Goal: Task Accomplishment & Management: Use online tool/utility

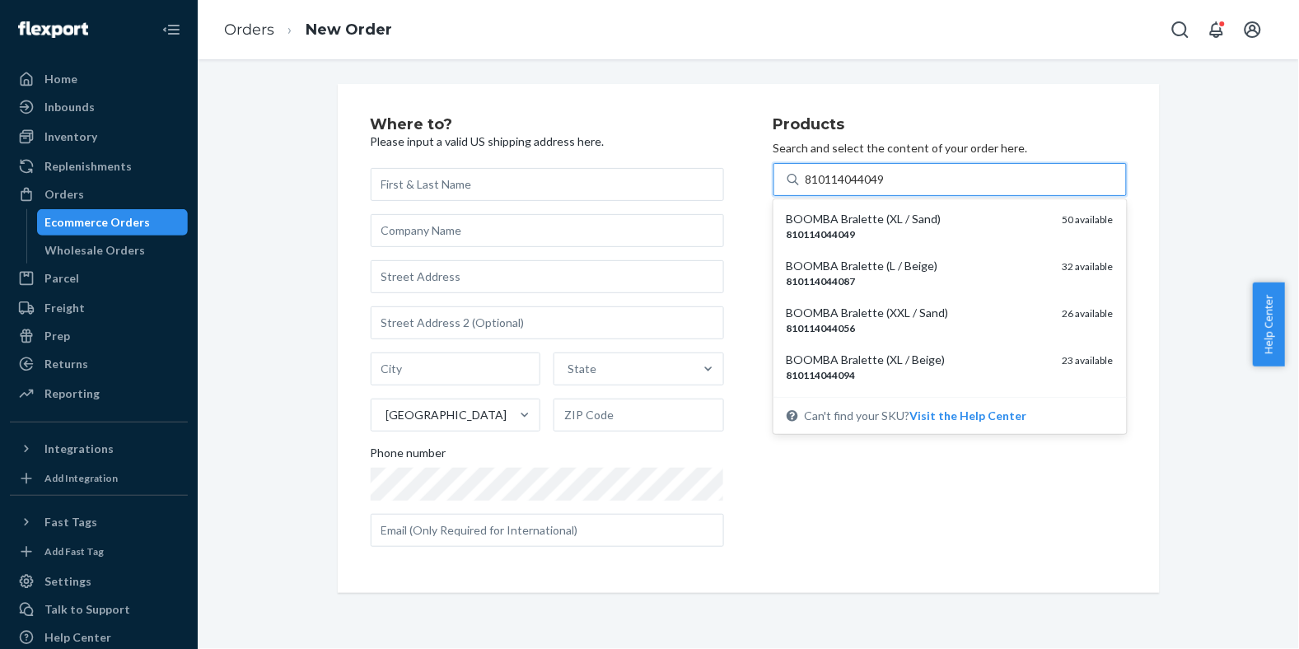
type input "810114044049"
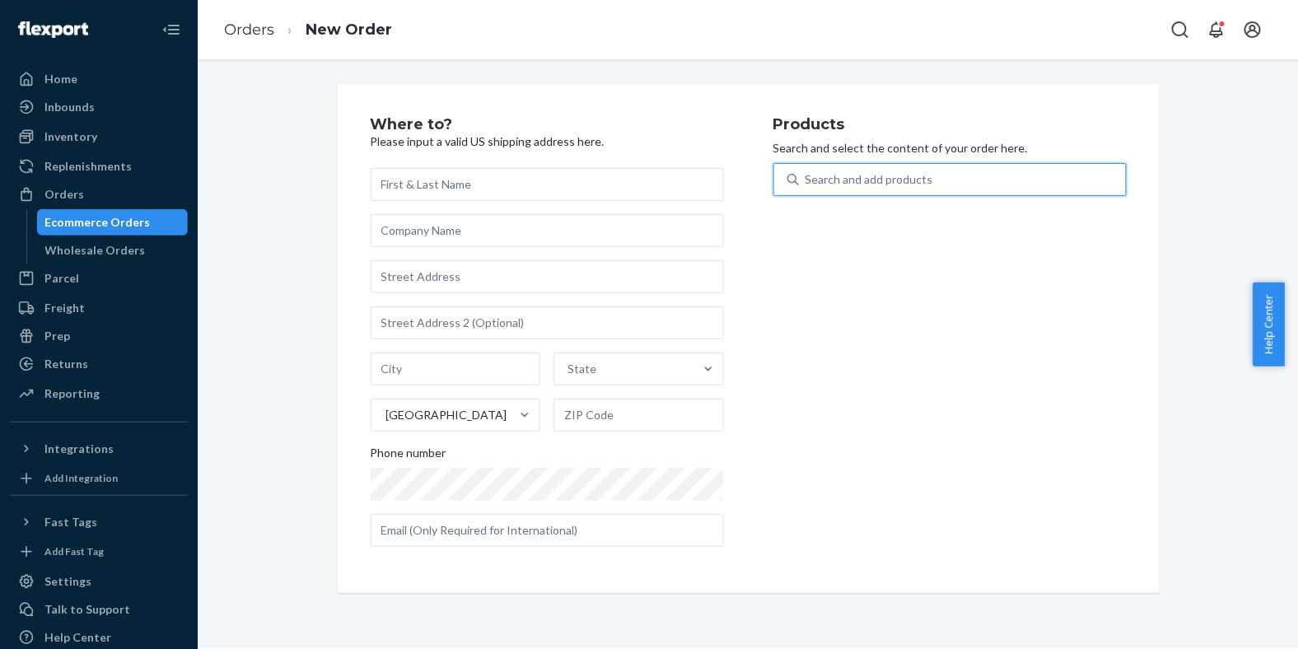
paste input "195893646968"
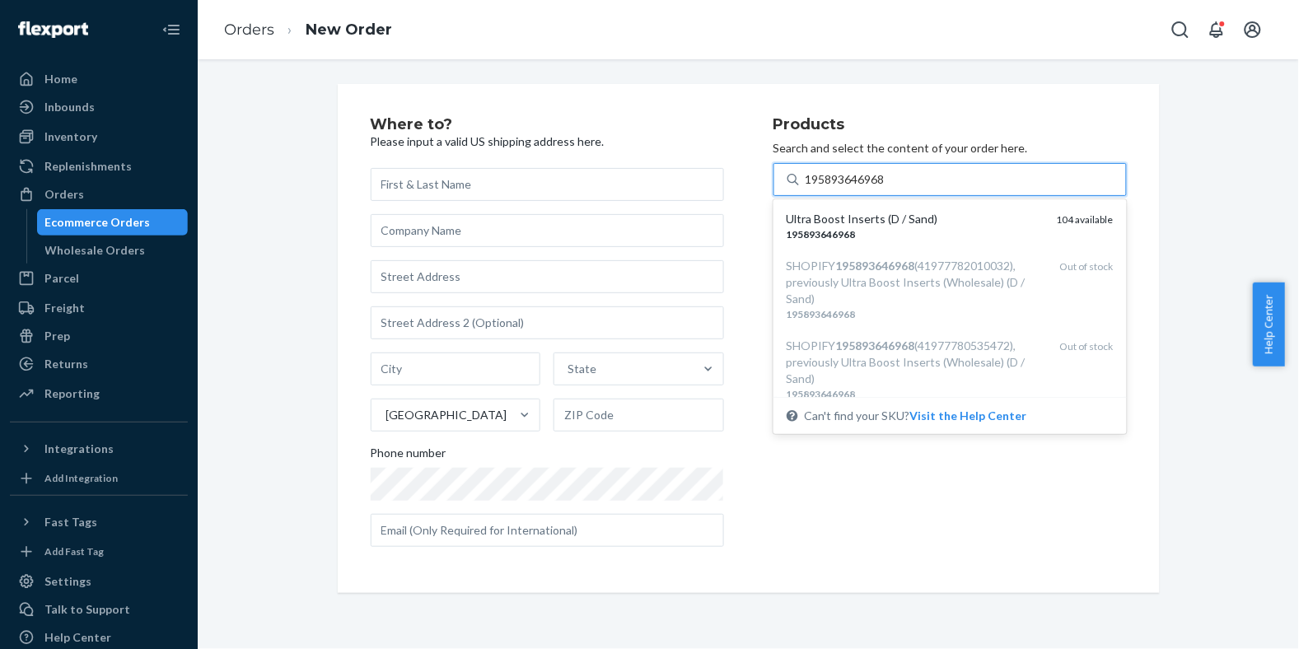
type input "195893646968"
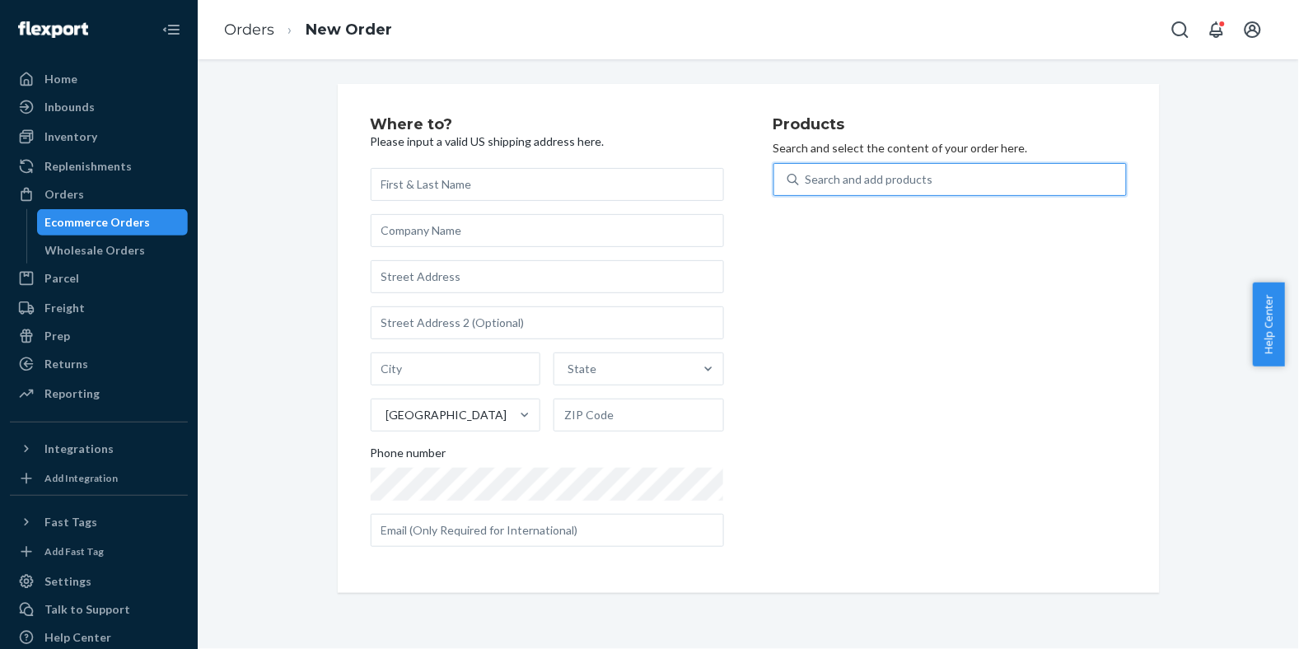
paste input "810114040478"
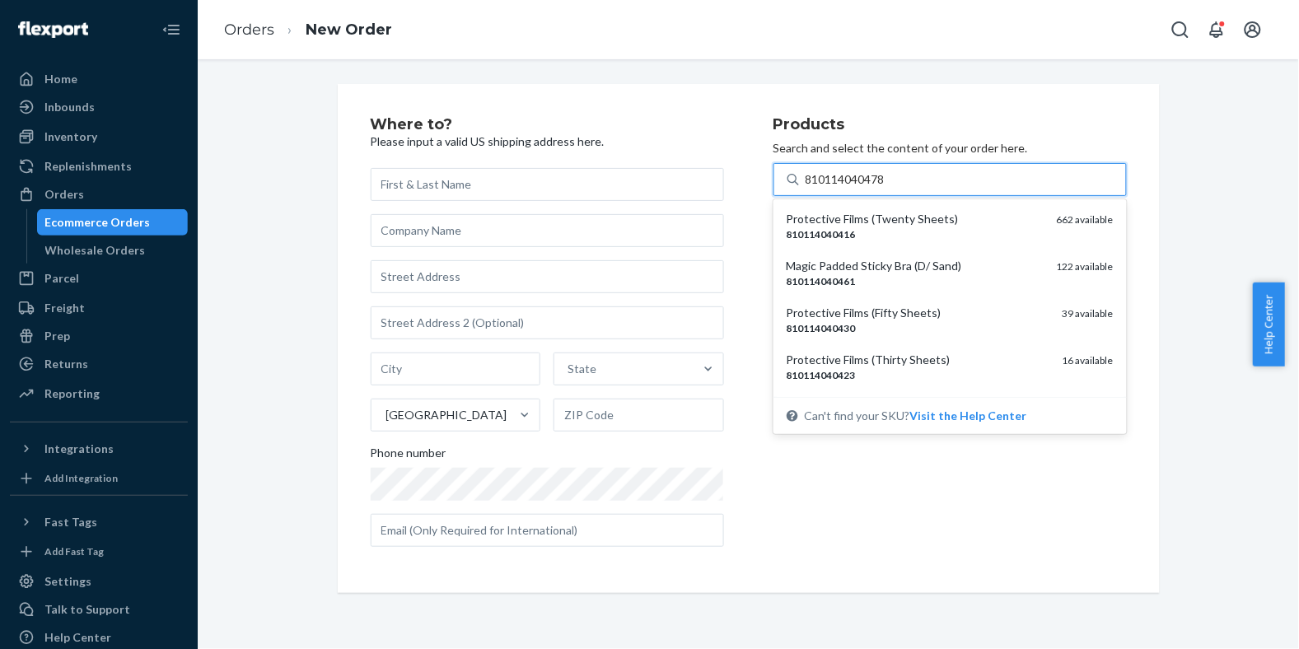
type input "810114040478"
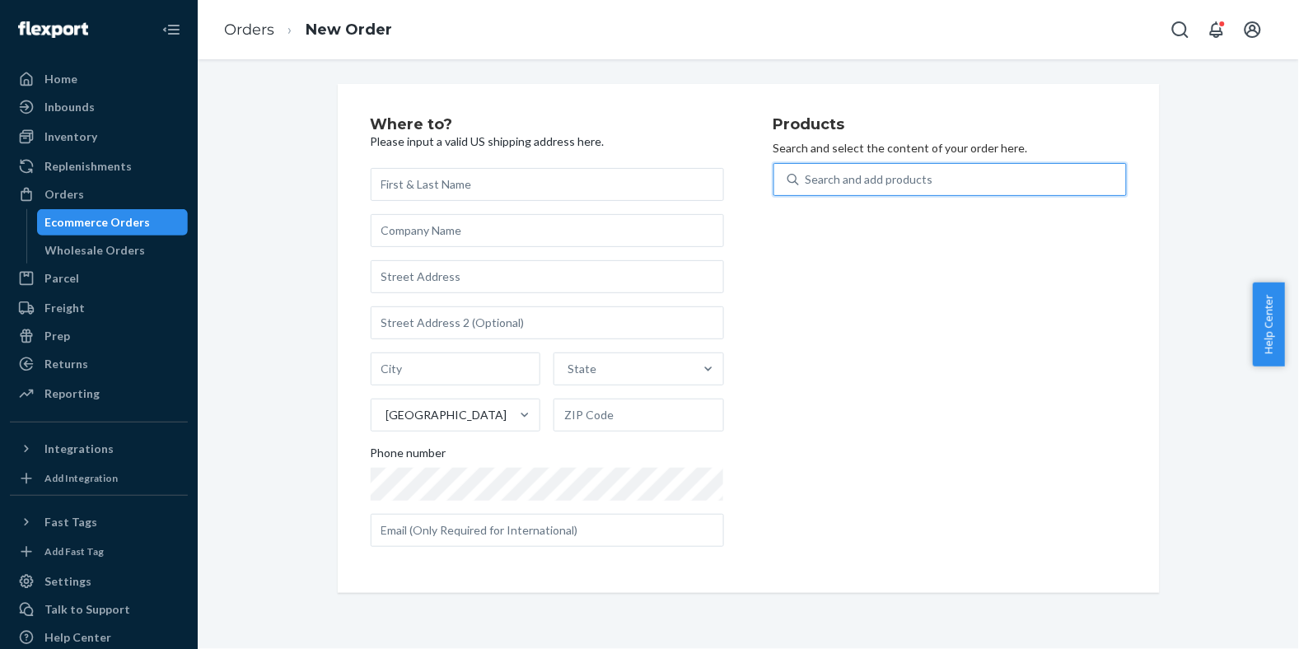
paste input "195893886395"
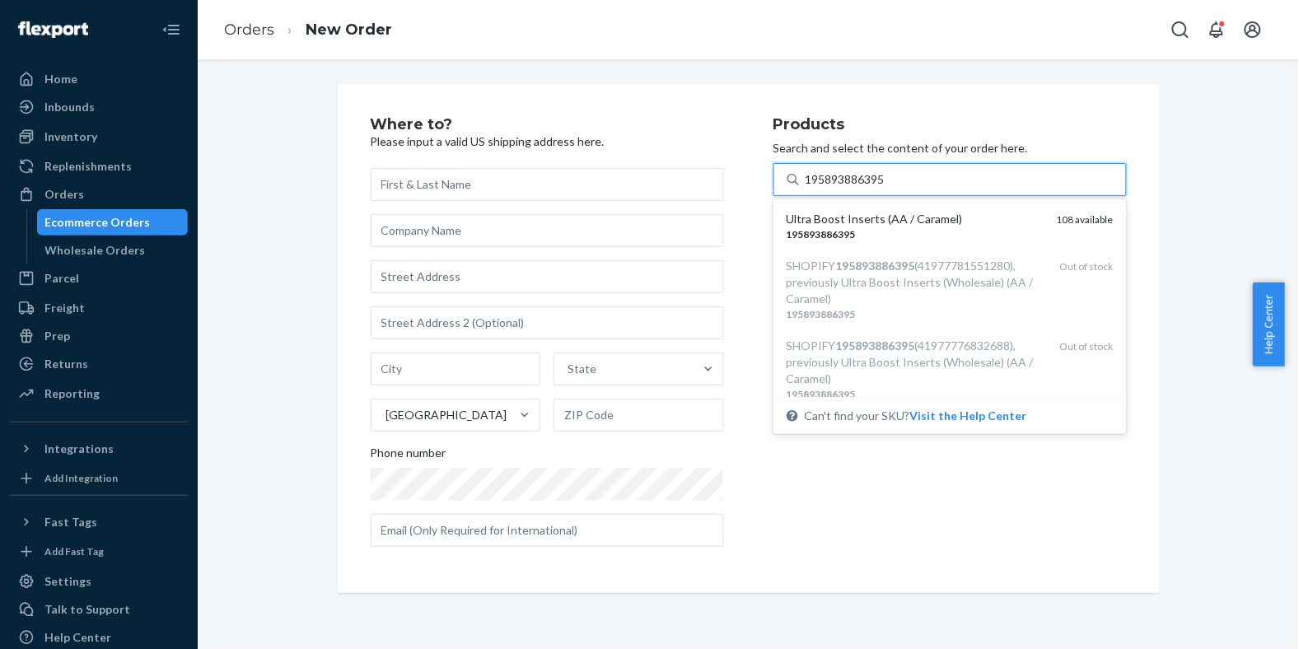
type input "195893886395"
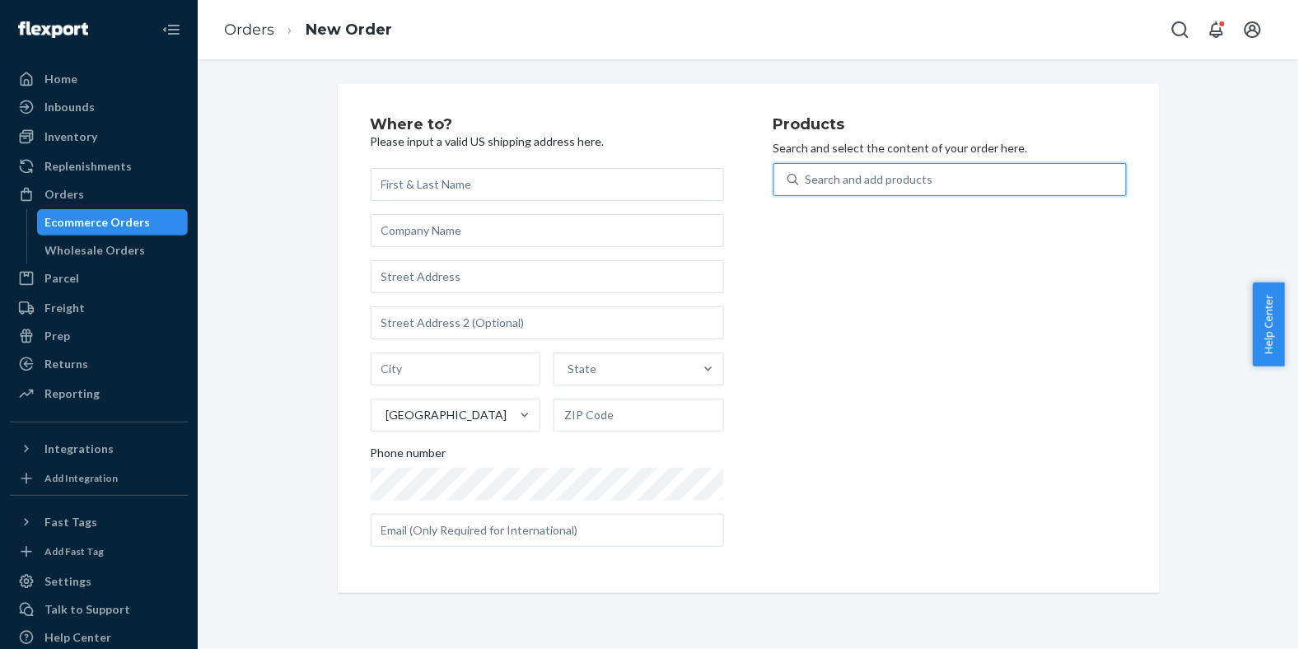
paste input "810114045244"
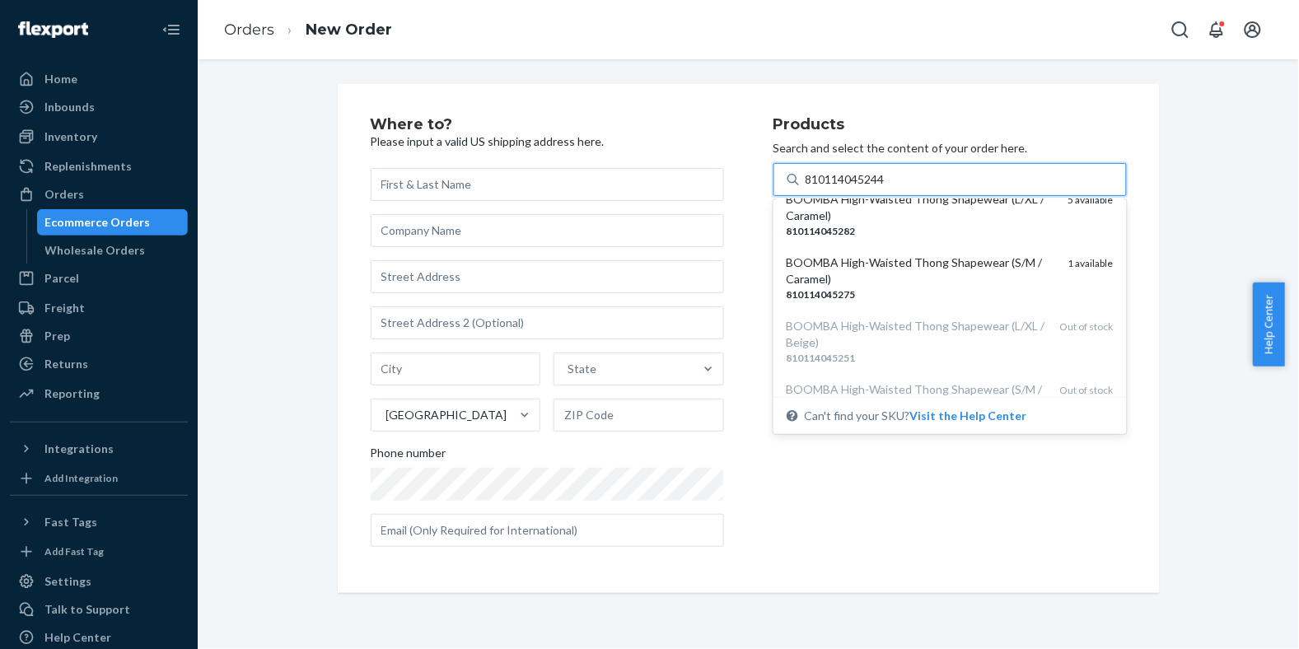
scroll to position [340, 0]
type input "810114045244"
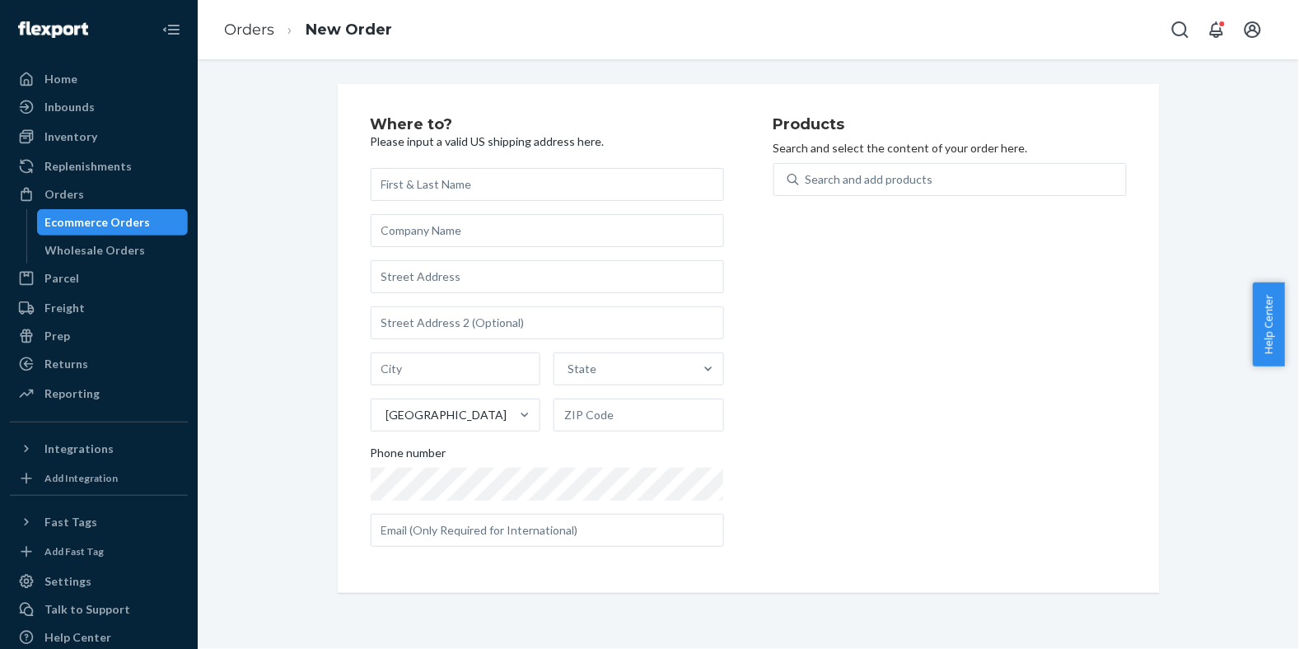
drag, startPoint x: 1114, startPoint y: 229, endPoint x: 1119, endPoint y: 292, distance: 62.8
click at [1119, 292] on div "Where to? Please input a valid US shipping address here. State United States Ph…" at bounding box center [749, 338] width 822 height 509
click at [985, 185] on div "Search and add products" at bounding box center [962, 180] width 327 height 30
click at [807, 185] on input "0 results available. Use Up and Down to choose options, press Enter to select t…" at bounding box center [807, 179] width 2 height 16
paste input "810114045244"
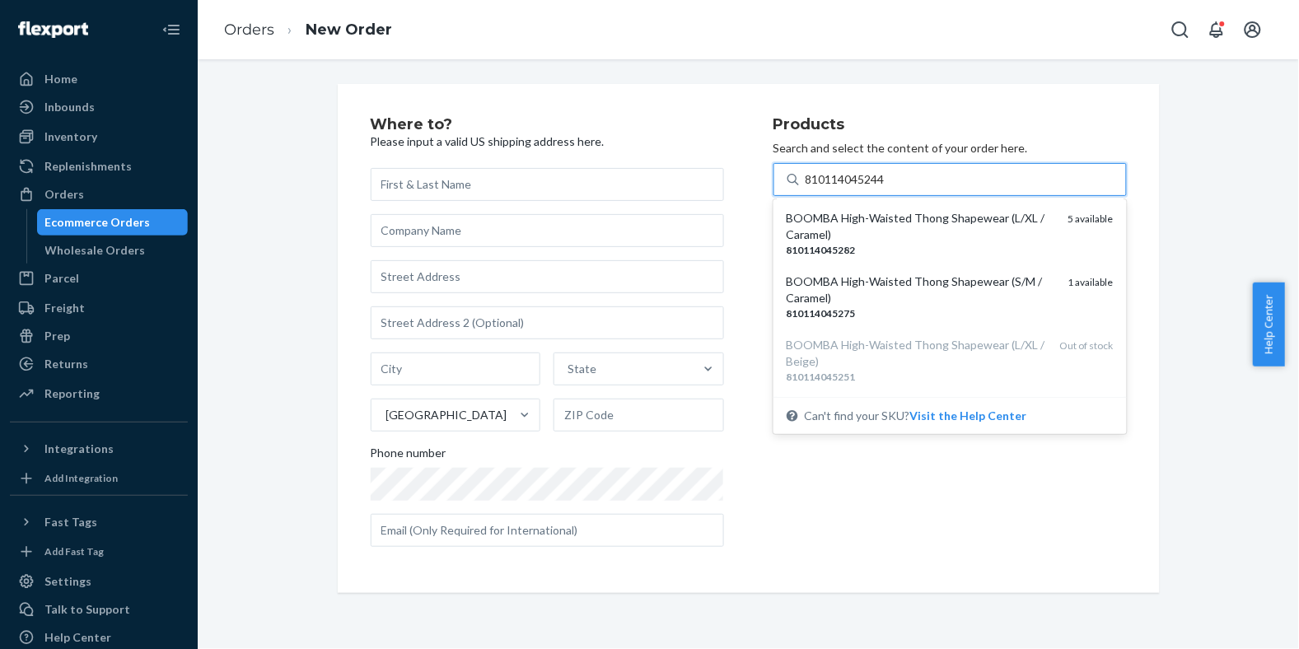
scroll to position [316, 0]
type input "810114045244"
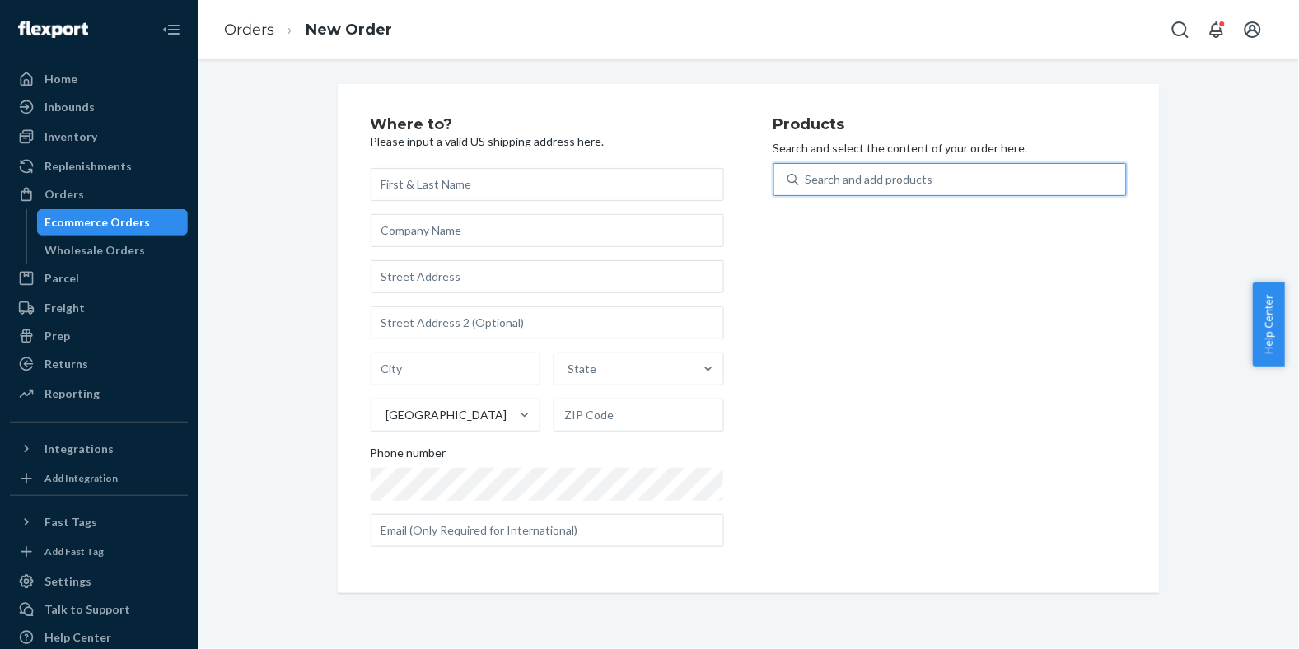
paste input "810114045244"
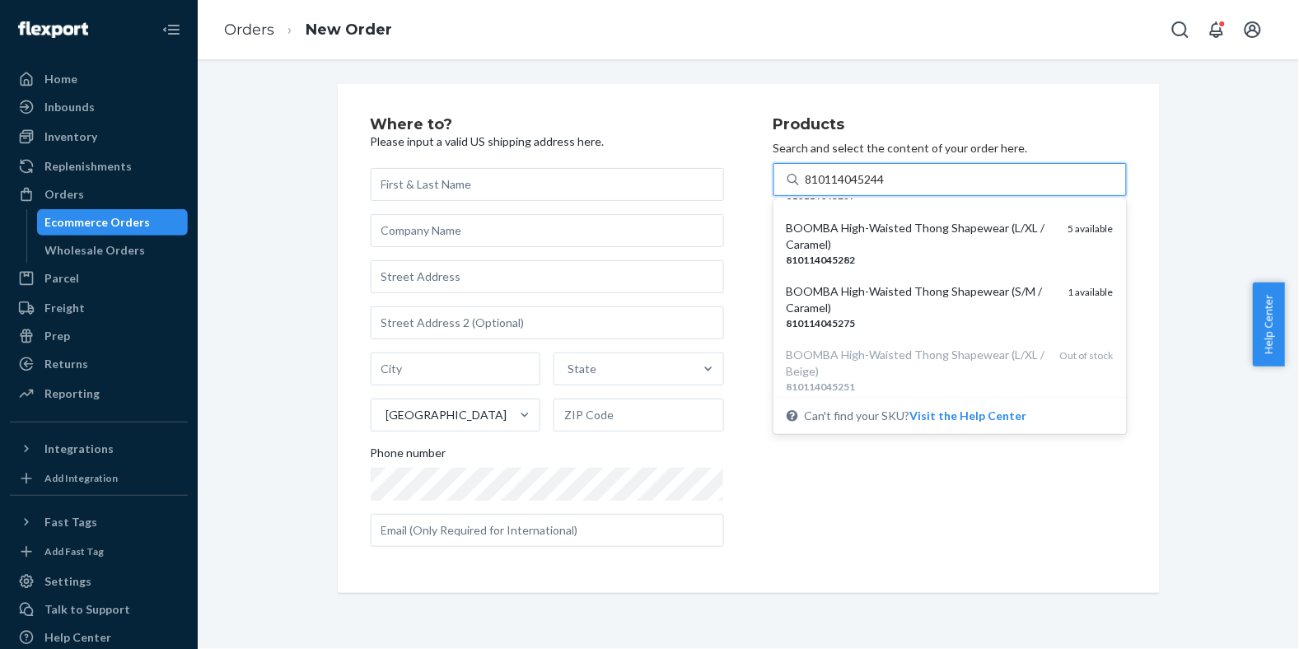
scroll to position [316, 0]
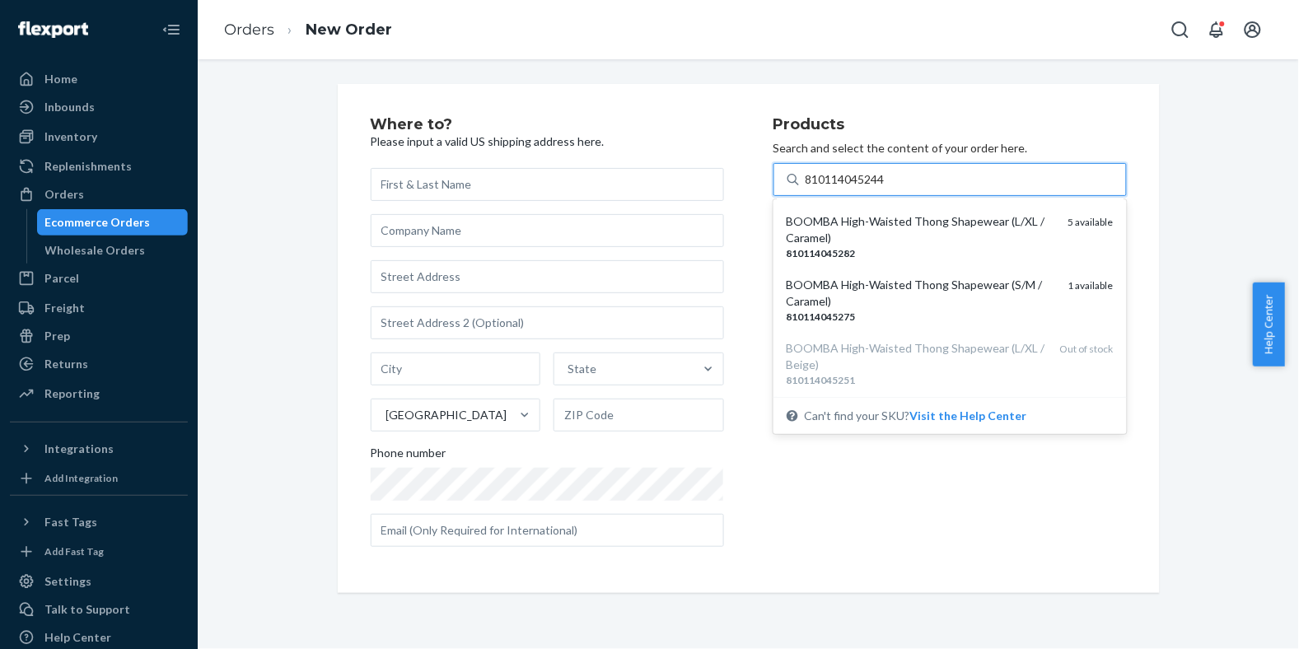
type input "810114045244"
